Goal: Communication & Community: Connect with others

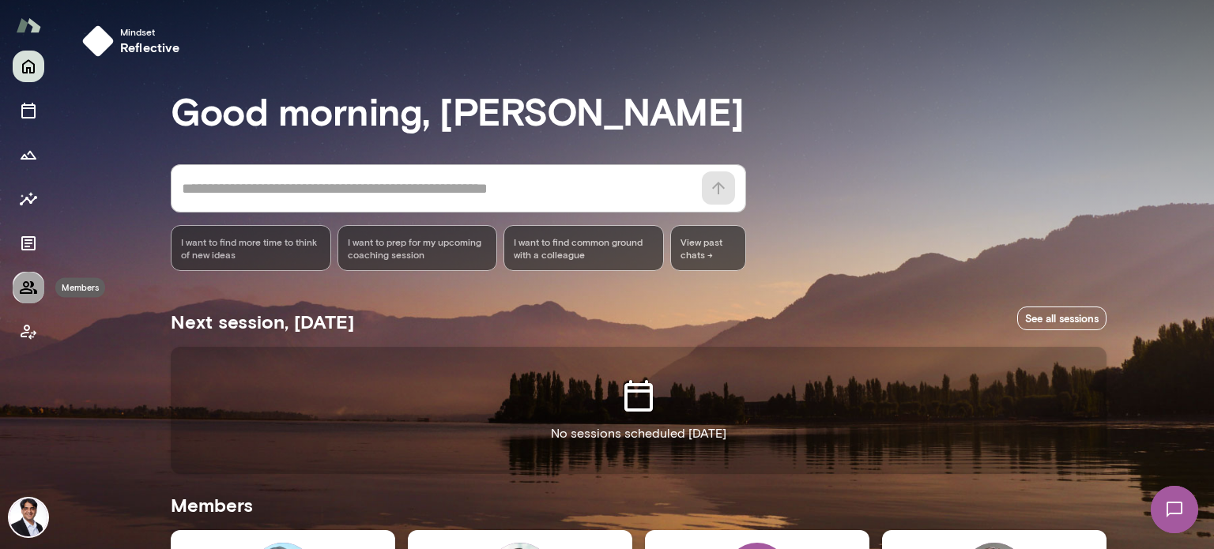
click at [28, 289] on icon "Members" at bounding box center [28, 287] width 17 height 13
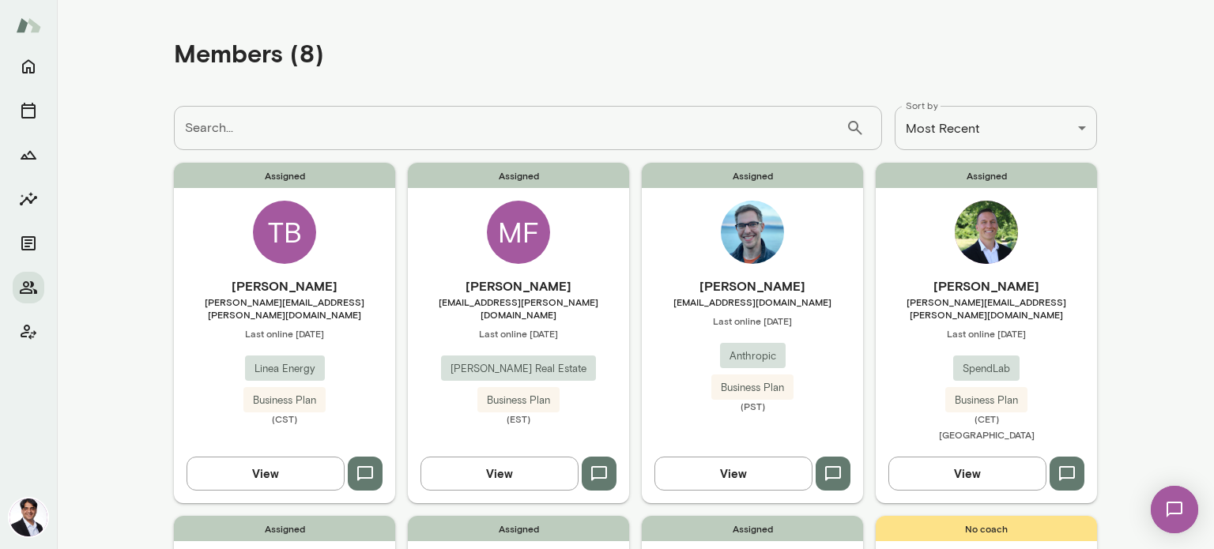
click at [298, 297] on span "[PERSON_NAME][EMAIL_ADDRESS][PERSON_NAME][DOMAIN_NAME]" at bounding box center [284, 308] width 221 height 25
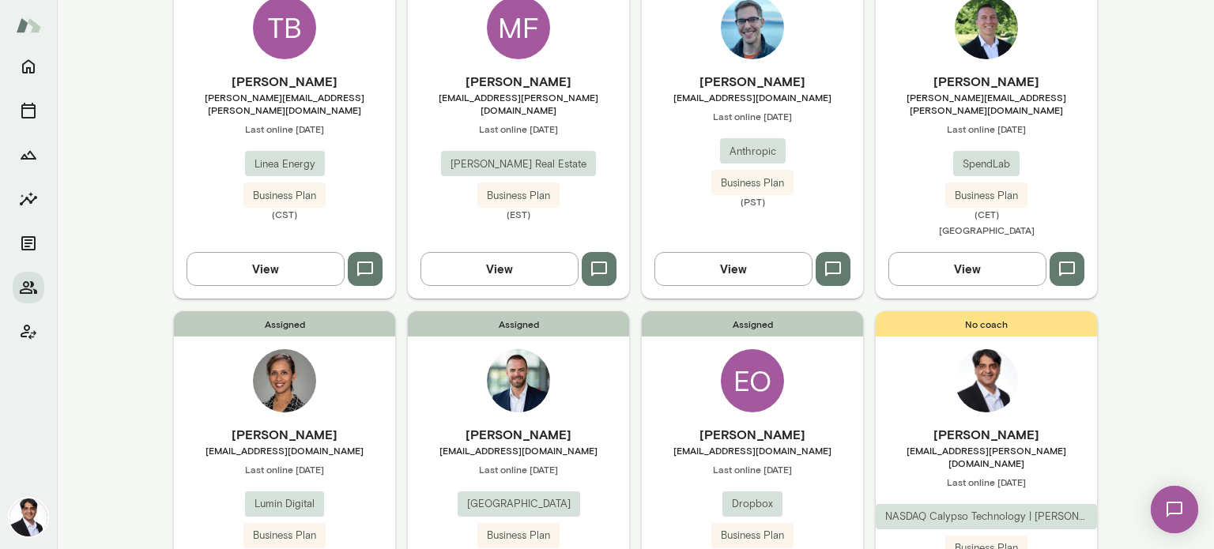
scroll to position [79, 0]
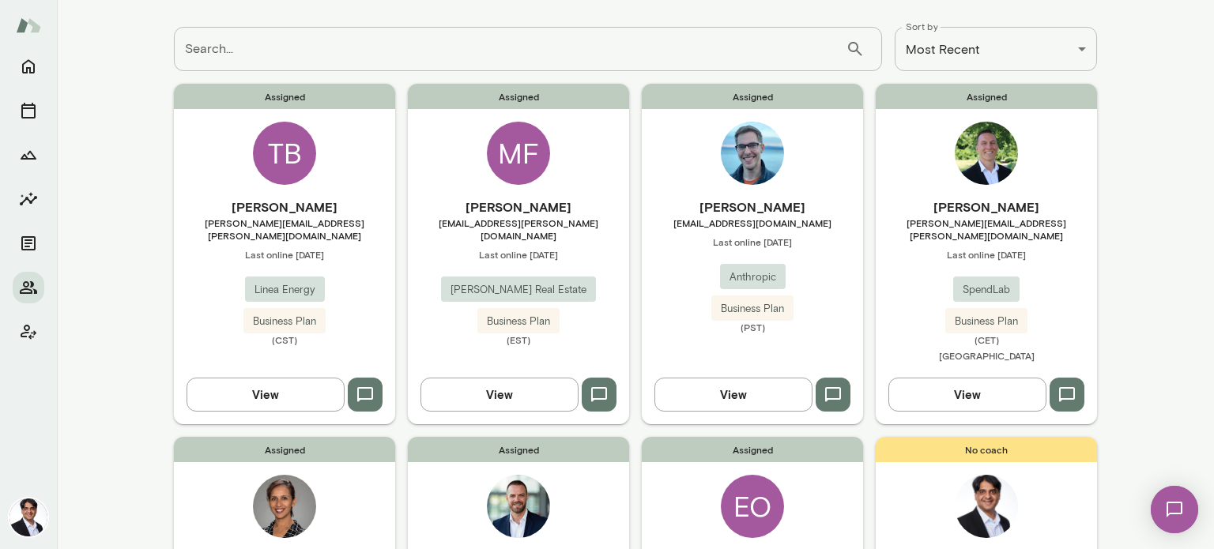
click at [964, 228] on span "[PERSON_NAME][EMAIL_ADDRESS][PERSON_NAME][DOMAIN_NAME]" at bounding box center [986, 229] width 221 height 25
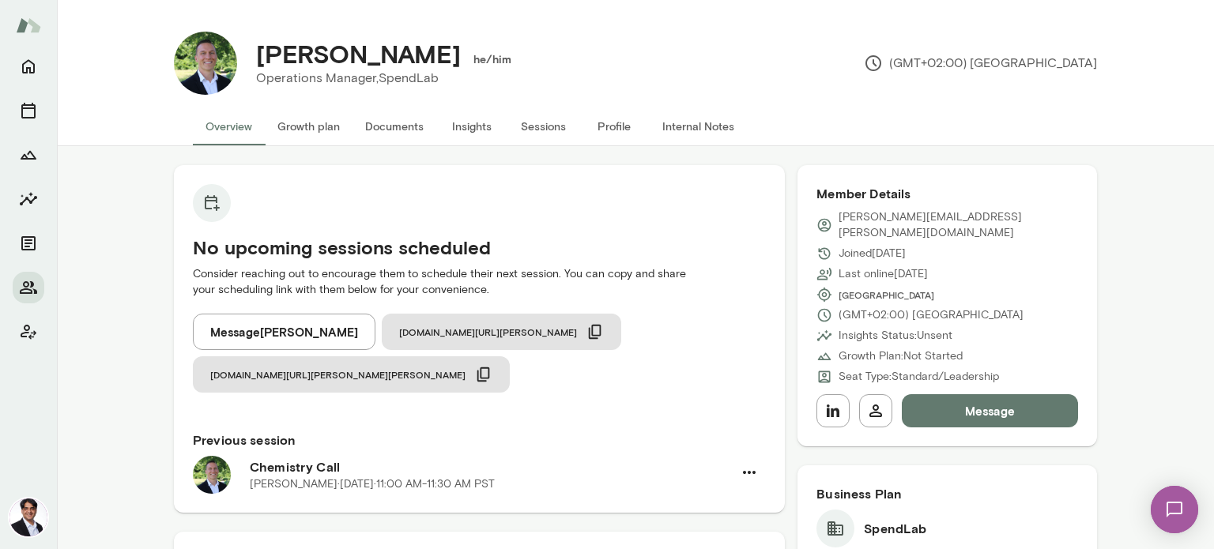
click at [981, 395] on button "Message" at bounding box center [990, 411] width 176 height 33
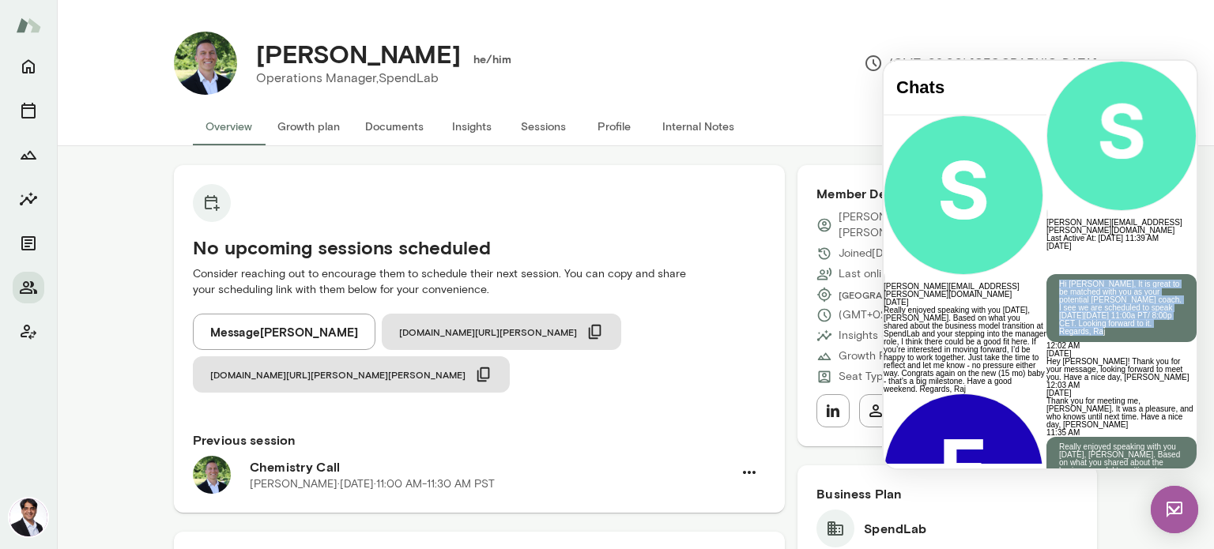
drag, startPoint x: 1119, startPoint y: 260, endPoint x: 1005, endPoint y: 179, distance: 140.0
click at [1047, 274] on div "Hi [PERSON_NAME], It is great to be matched with you as your potential [PERSON_…" at bounding box center [1122, 308] width 150 height 68
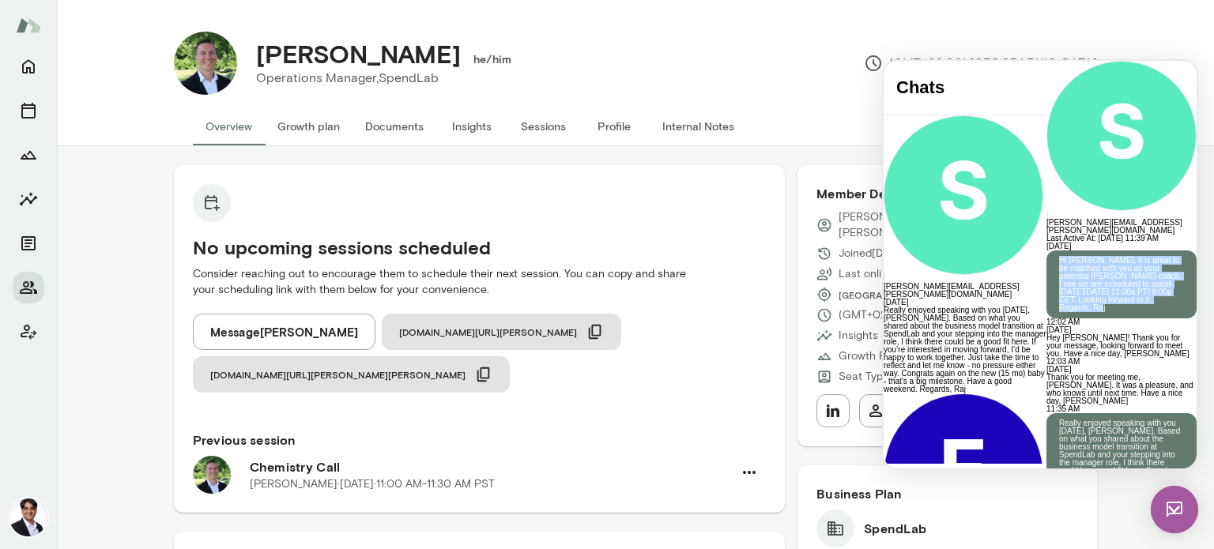
click at [367, 185] on div "No upcoming sessions scheduled Consider reaching out to encourage them to sched…" at bounding box center [479, 288] width 611 height 247
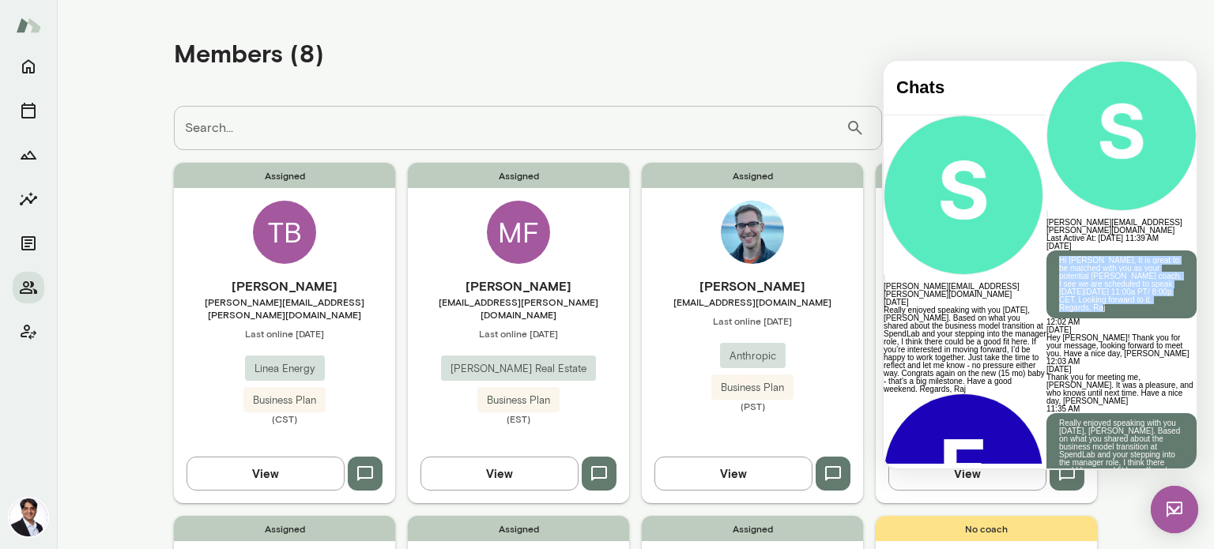
click at [910, 49] on div "Members (8)" at bounding box center [635, 53] width 923 height 81
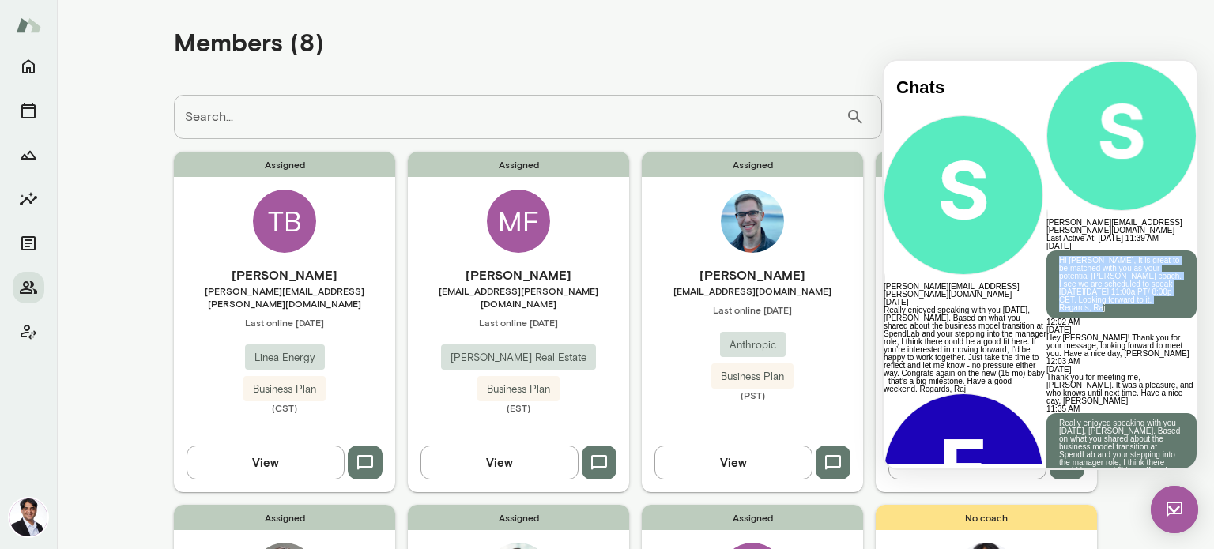
scroll to position [2, 0]
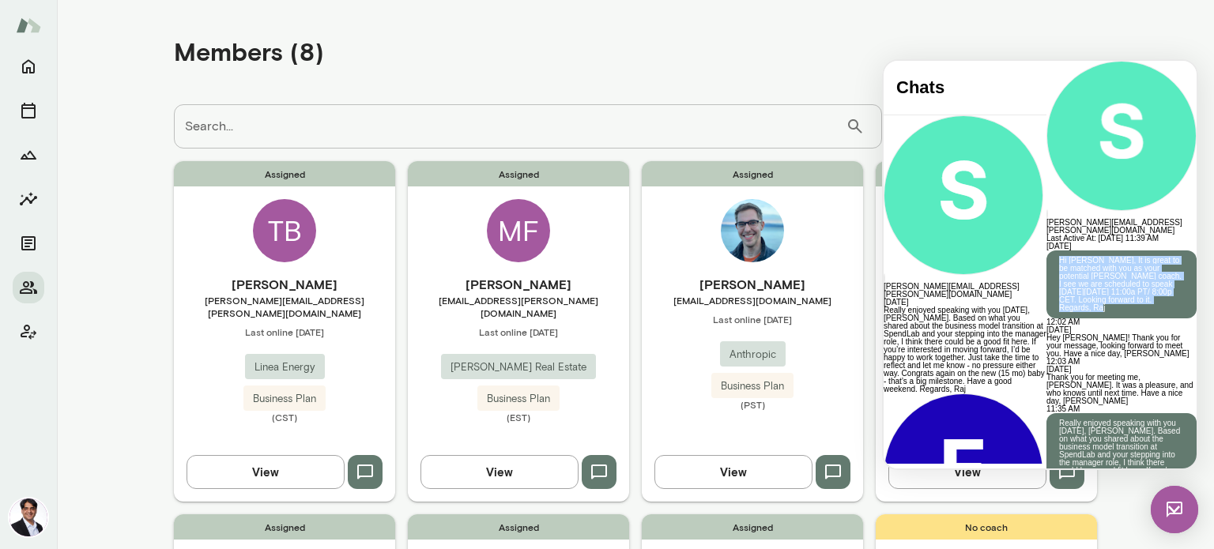
click at [692, 278] on h6 "[PERSON_NAME]" at bounding box center [752, 284] width 221 height 19
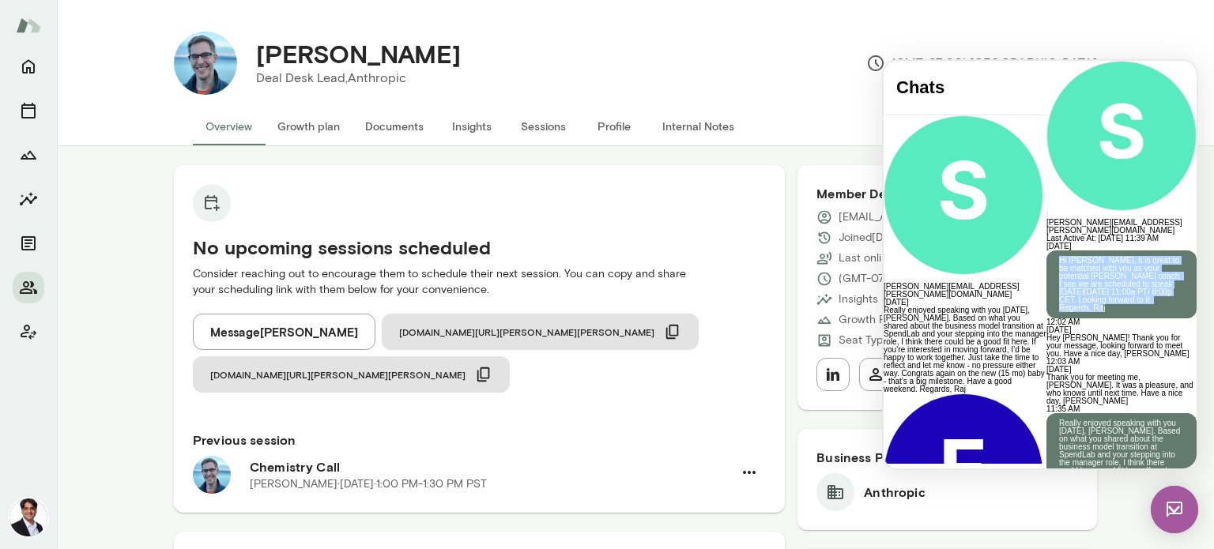
click at [1130, 34] on div "[PERSON_NAME] Deal Desk Lead, Anthropic (GMT-07:00) [GEOGRAPHIC_DATA] Overview …" at bounding box center [635, 73] width 1157 height 146
click at [1055, 43] on div "[PERSON_NAME] Deal Desk Lead, Anthropic (GMT-07:00) [GEOGRAPHIC_DATA]" at bounding box center [667, 63] width 860 height 63
click at [305, 334] on button "Message [PERSON_NAME]" at bounding box center [284, 332] width 183 height 36
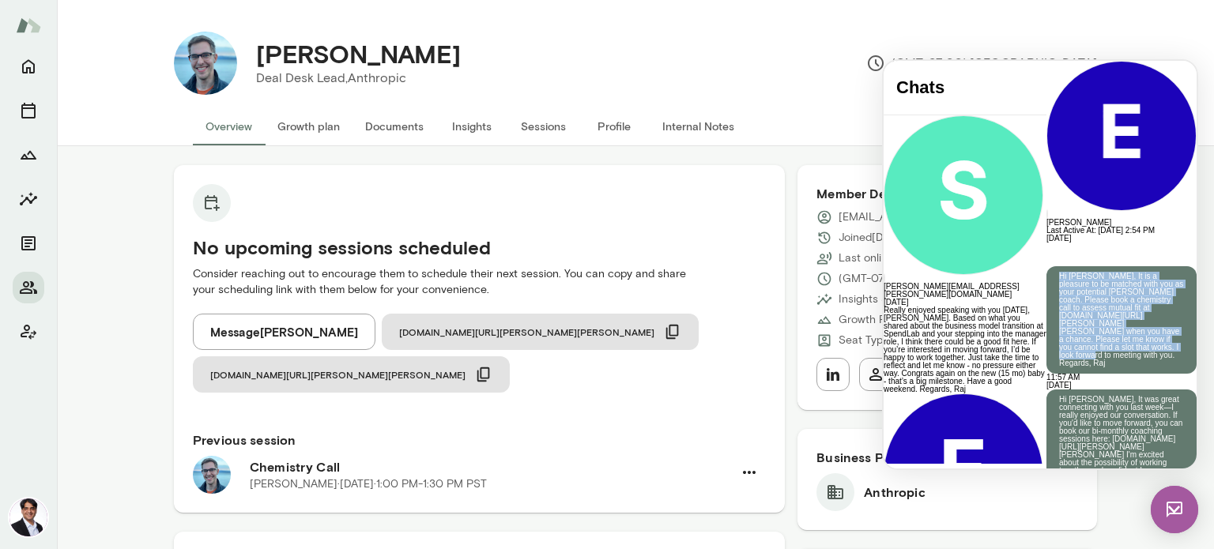
drag, startPoint x: 1075, startPoint y: 304, endPoint x: 1008, endPoint y: 179, distance: 141.8
click at [1047, 266] on div "Hi [PERSON_NAME], It is a pleasure to be matched with you as your potential [PE…" at bounding box center [1122, 320] width 150 height 108
copy p "Hi [PERSON_NAME], It is a pleasure to be matched with you as your potential [PE…"
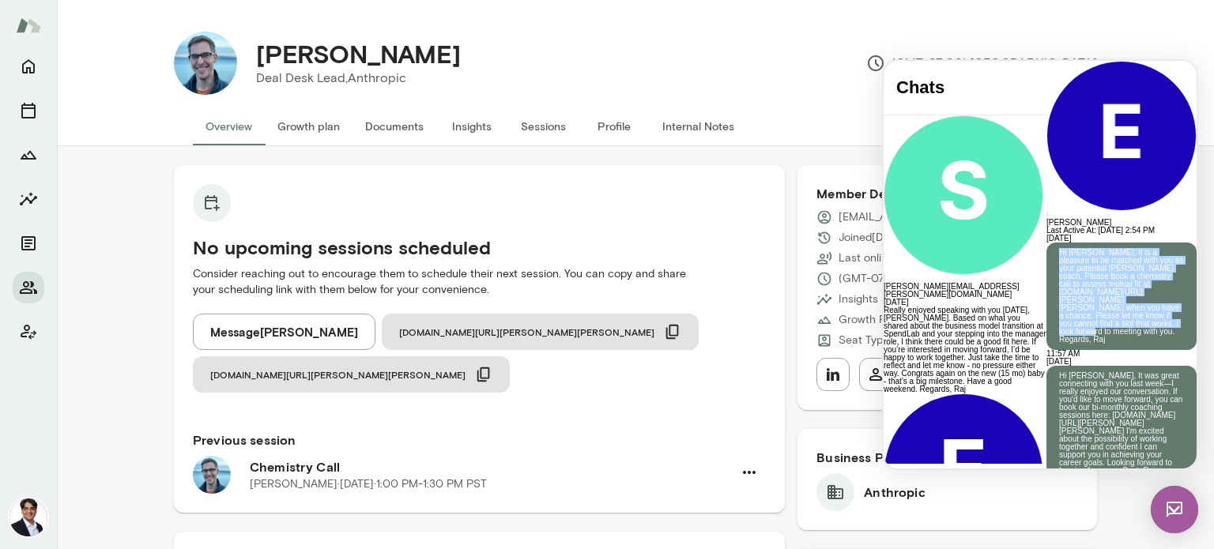
click at [430, 210] on div "No upcoming sessions scheduled Consider reaching out to encourage them to sched…" at bounding box center [479, 288] width 611 height 247
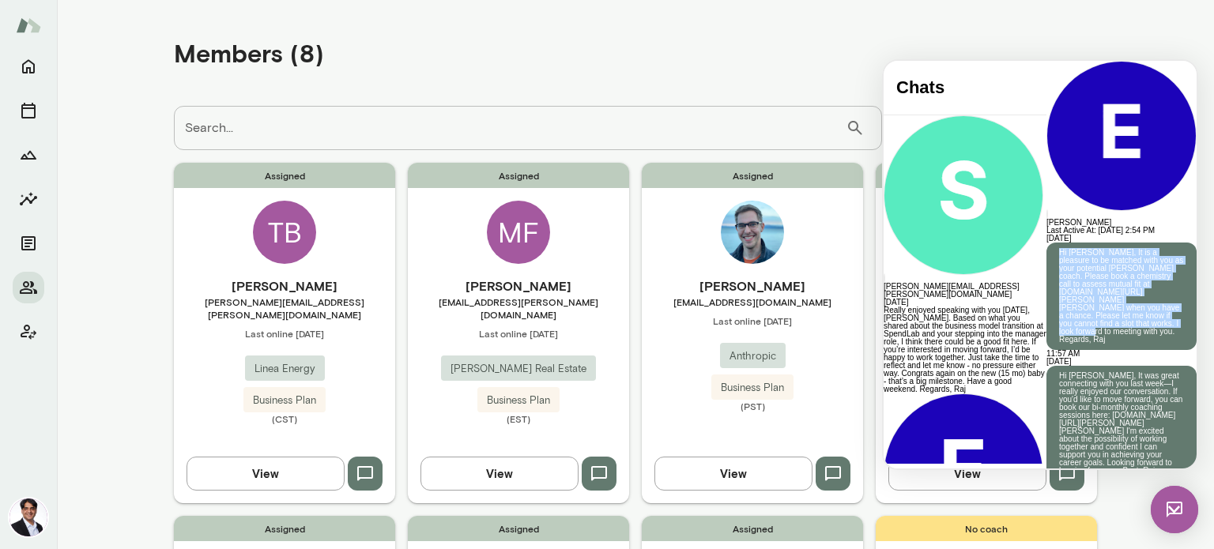
click at [330, 327] on span "Last online [DATE]" at bounding box center [284, 333] width 221 height 13
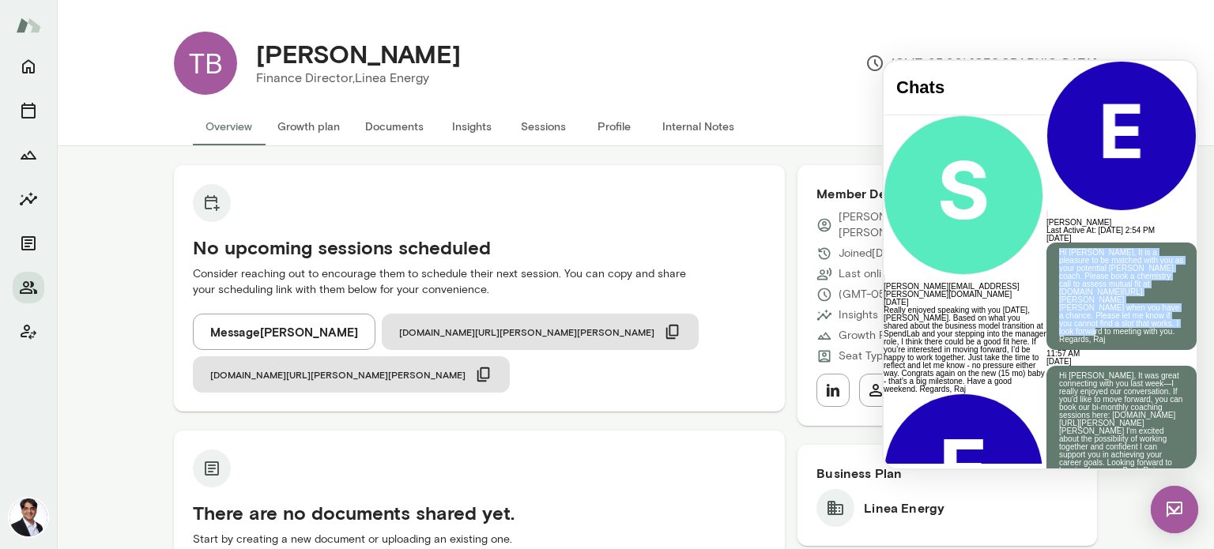
click at [302, 332] on button "Message [PERSON_NAME]" at bounding box center [284, 332] width 183 height 36
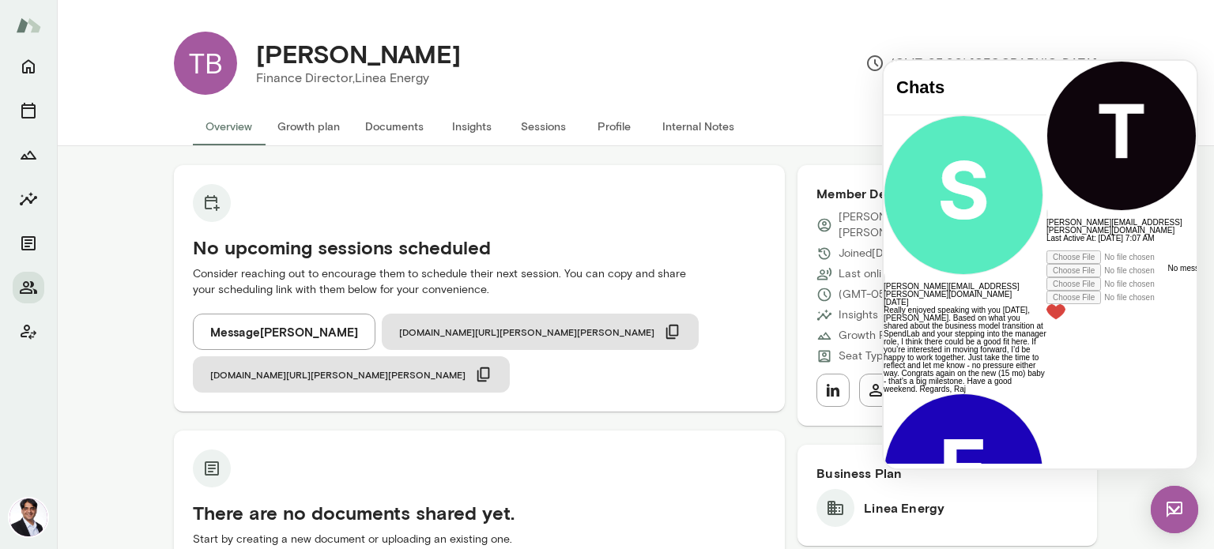
paste div
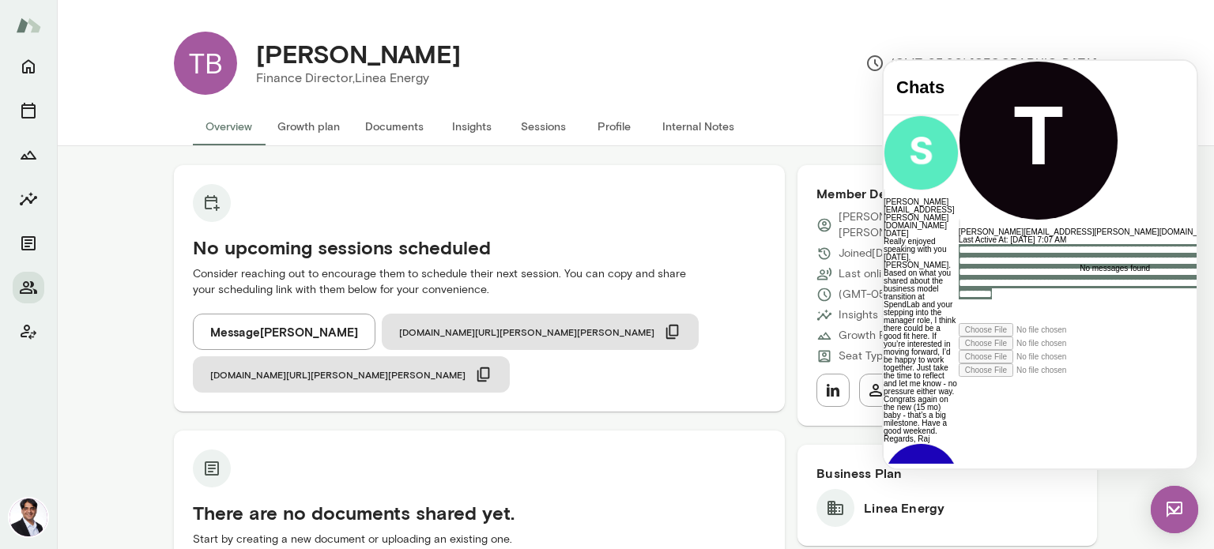
click at [959, 300] on span "**********" at bounding box center [1096, 271] width 274 height 55
click at [959, 377] on icon at bounding box center [959, 377] width 0 height 0
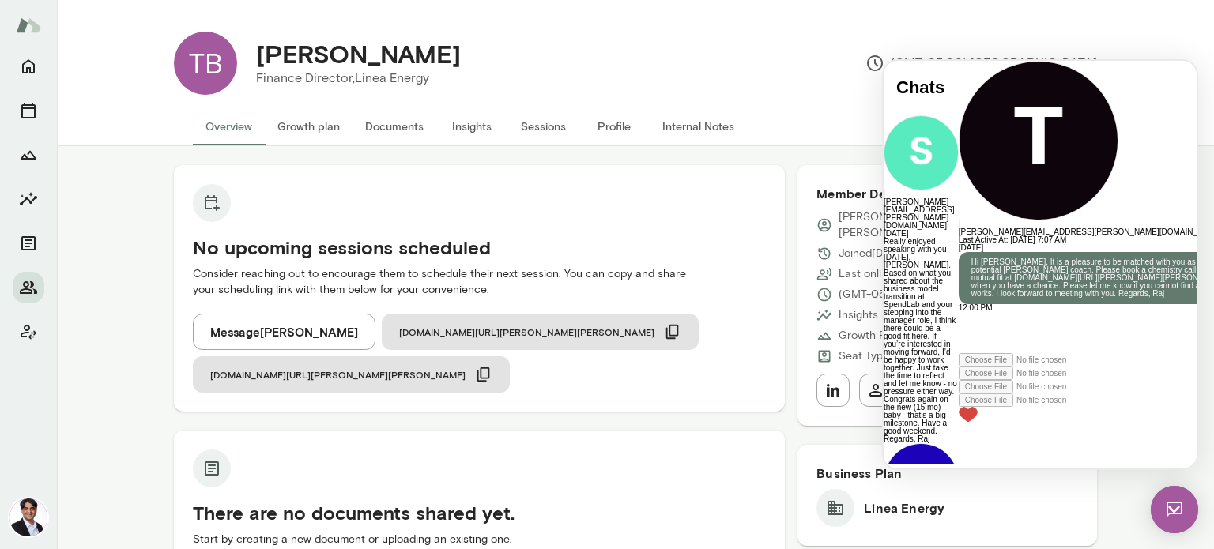
scroll to position [0, 0]
